Goal: Navigation & Orientation: Find specific page/section

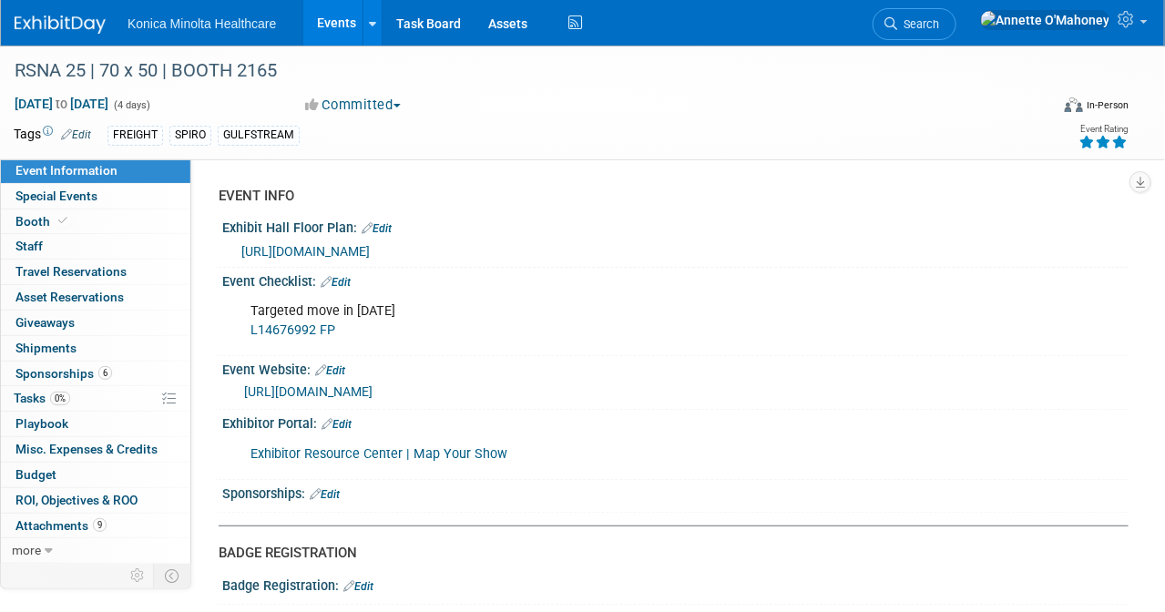
click at [345, 19] on link "Events" at bounding box center [336, 23] width 66 height 46
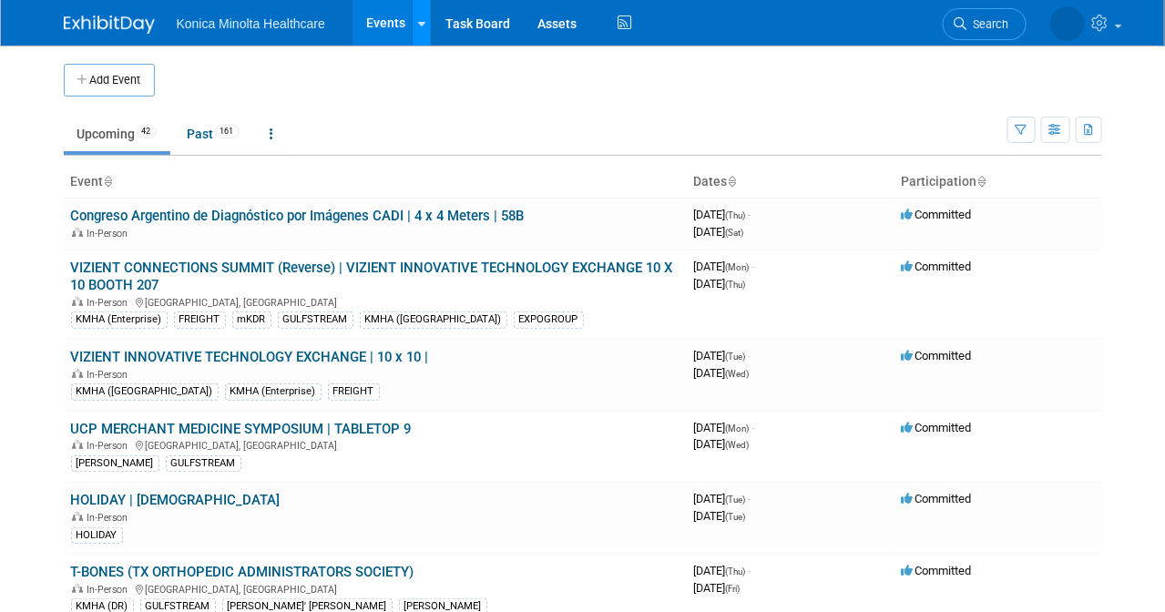
click at [425, 18] on link at bounding box center [421, 23] width 19 height 46
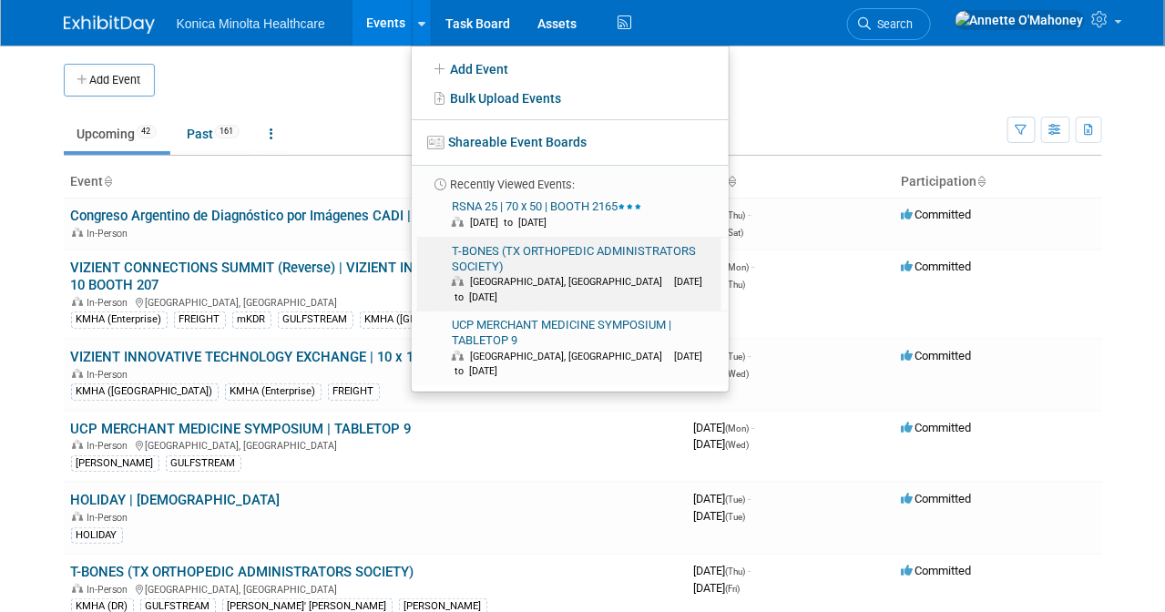
click at [496, 268] on link "T-BONES (TX ORTHOPEDIC ADMINISTRATORS SOCIETY) Dallas, TX Sep 25, 2025 to Sep 2…" at bounding box center [569, 275] width 304 height 74
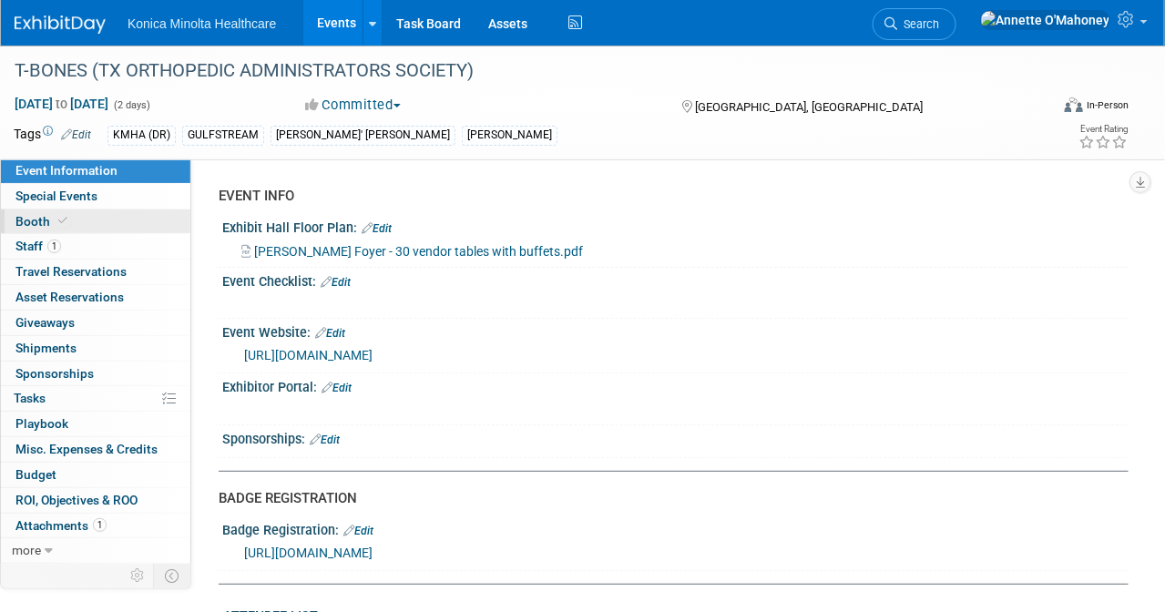
click at [69, 220] on link "Booth" at bounding box center [95, 222] width 189 height 25
